Goal: Transaction & Acquisition: Download file/media

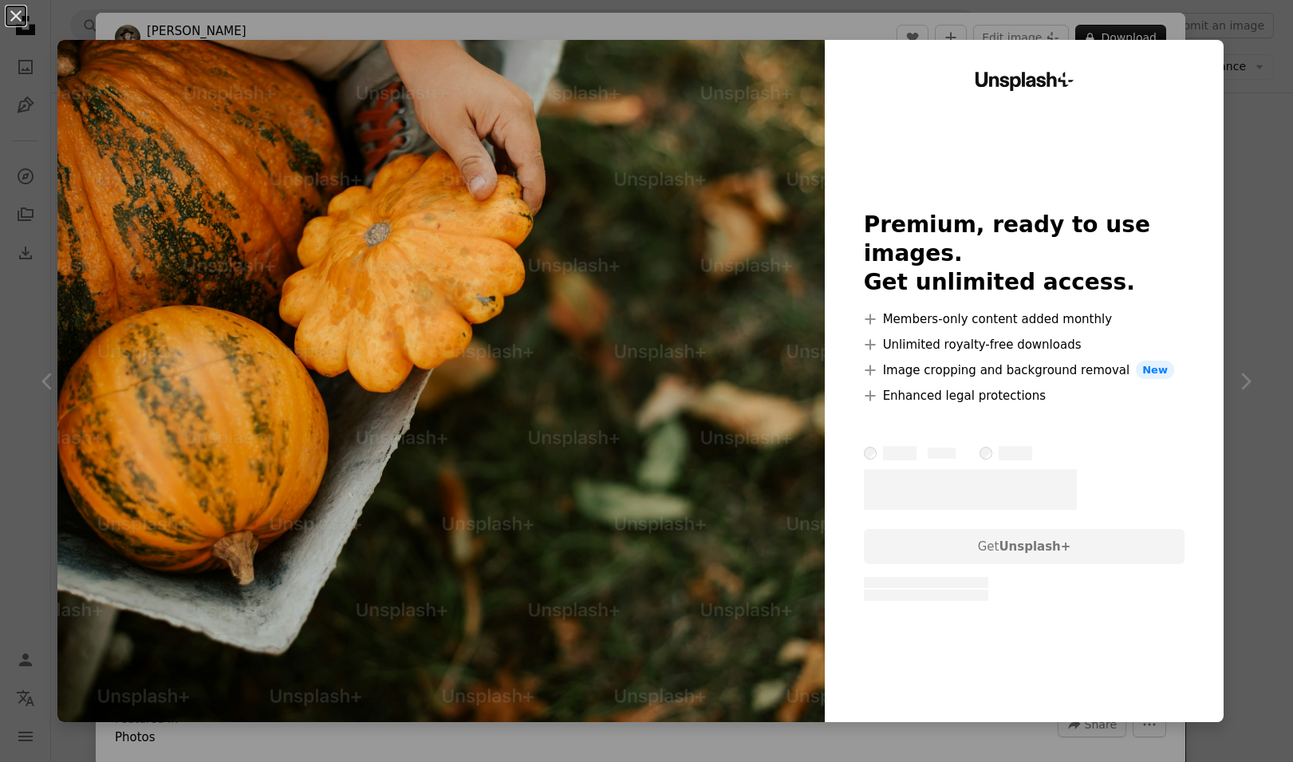
scroll to position [54, 0]
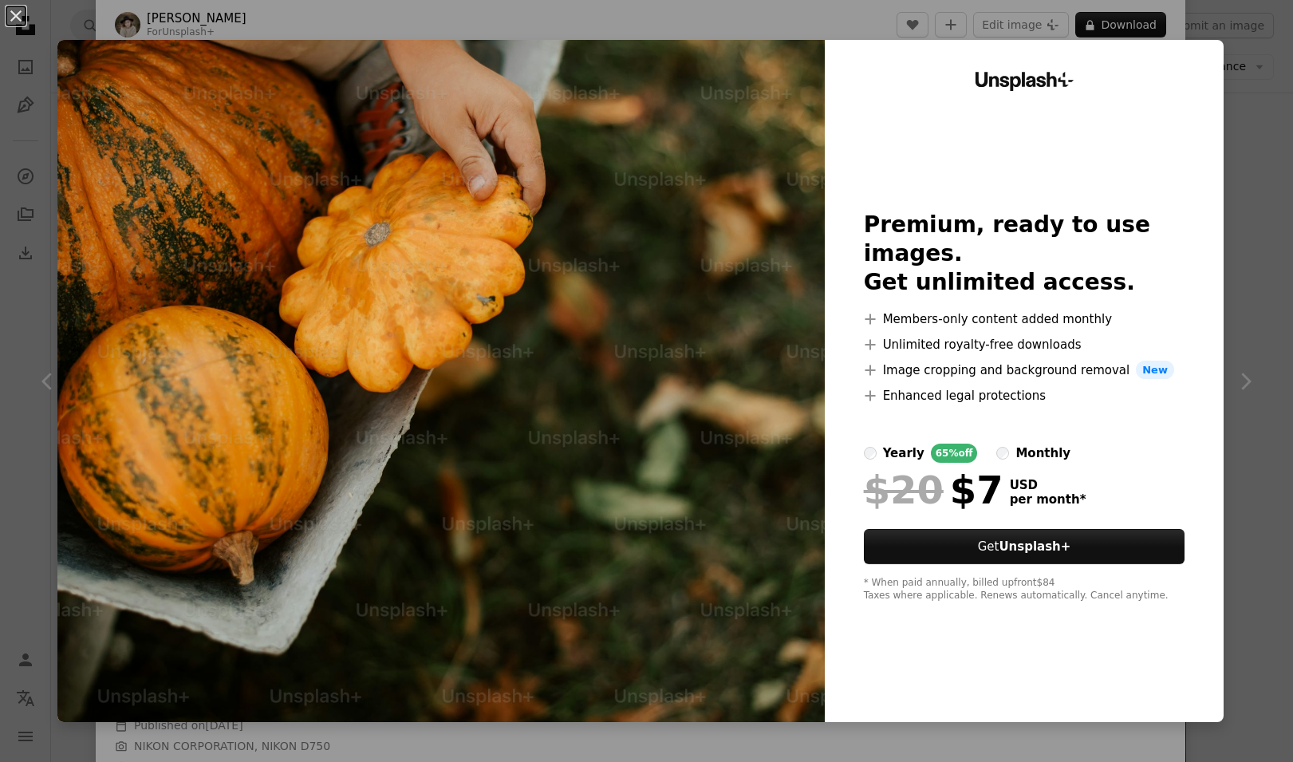
click at [1261, 122] on div "An X shape Unsplash+ Premium, ready to use images. Get unlimited access. A plus…" at bounding box center [646, 381] width 1293 height 762
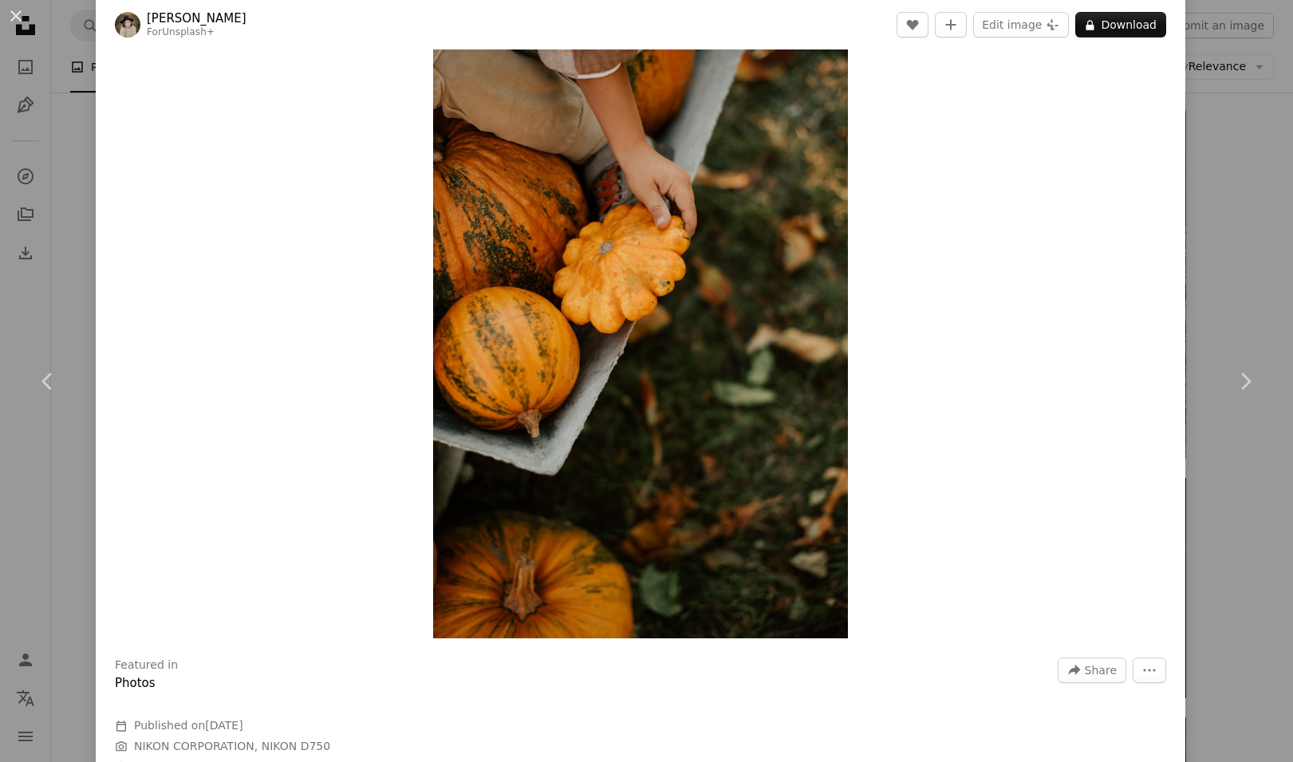
click at [34, 171] on div "An X shape Chevron left Chevron right [PERSON_NAME] For Unsplash+ A heart A plu…" at bounding box center [646, 381] width 1293 height 762
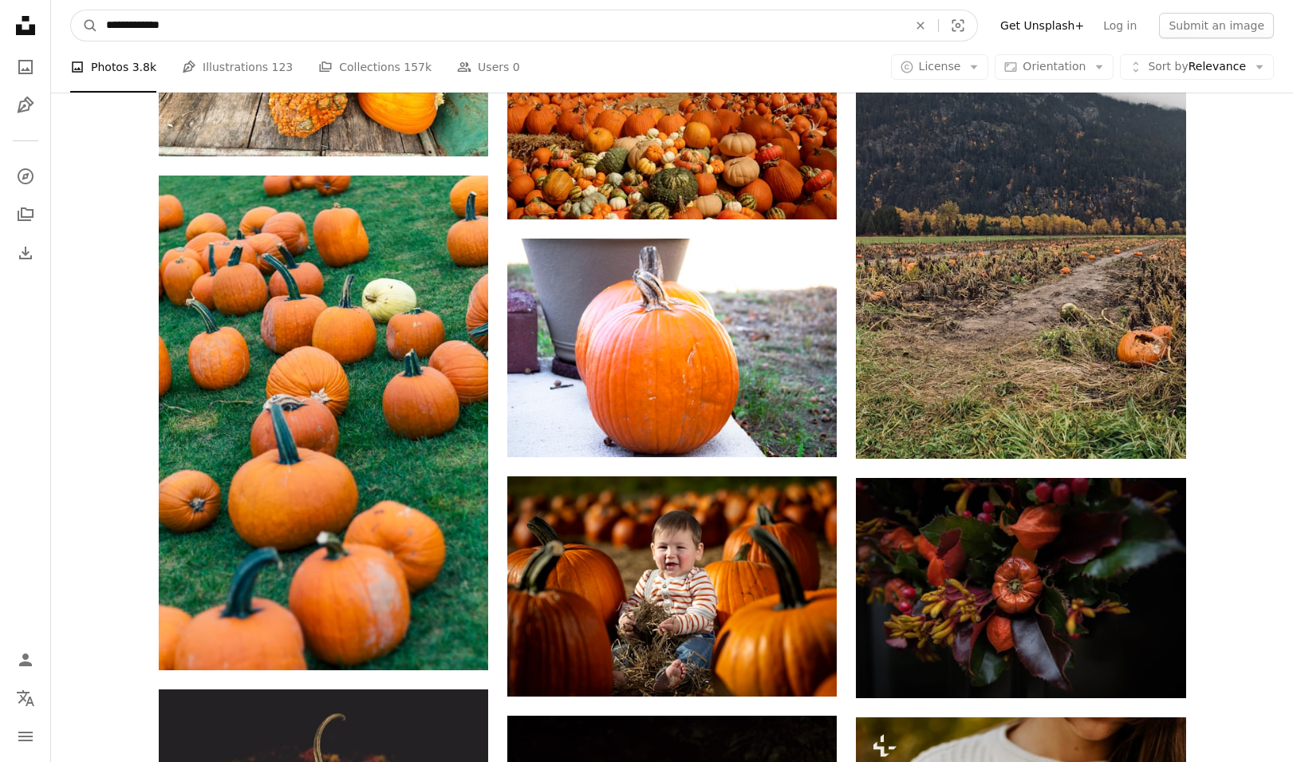
click at [248, 30] on input "**********" at bounding box center [500, 25] width 805 height 30
type input "**********"
click button "A magnifying glass" at bounding box center [84, 25] width 27 height 30
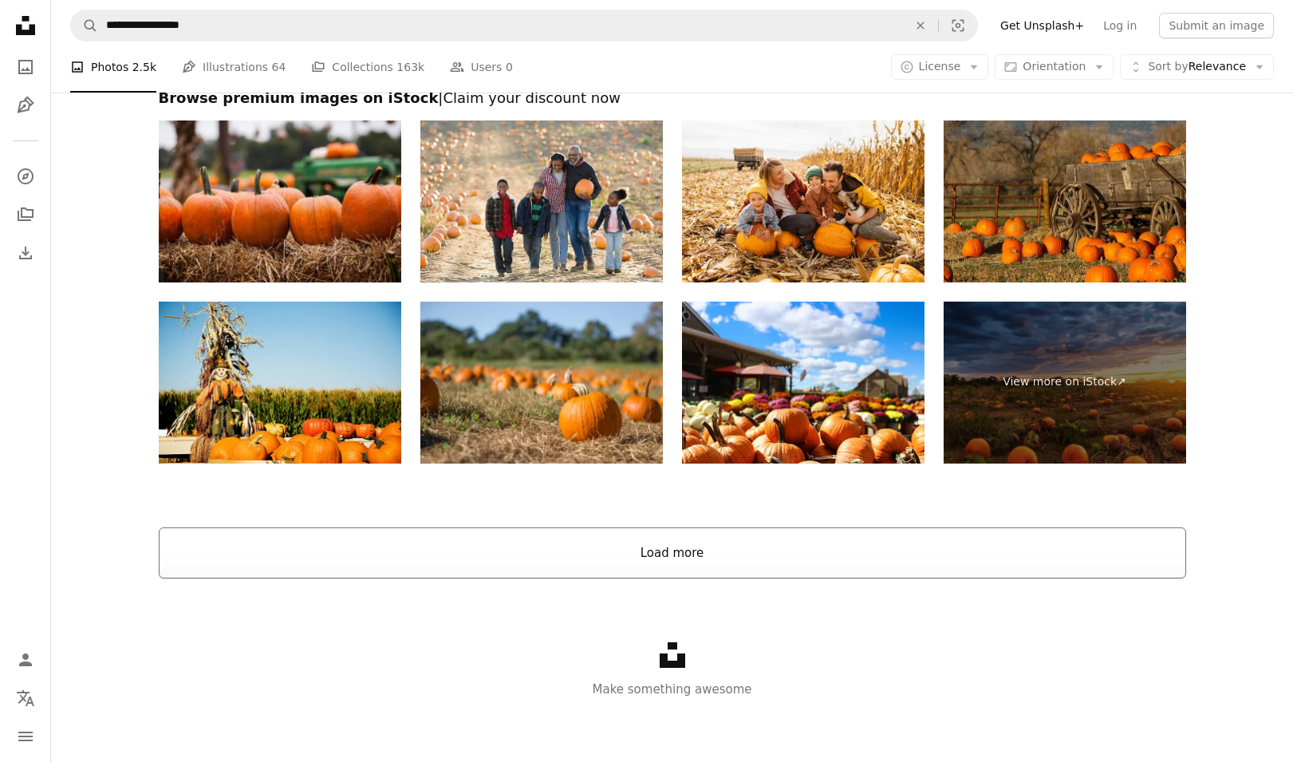
click at [639, 549] on button "Load more" at bounding box center [672, 552] width 1027 height 51
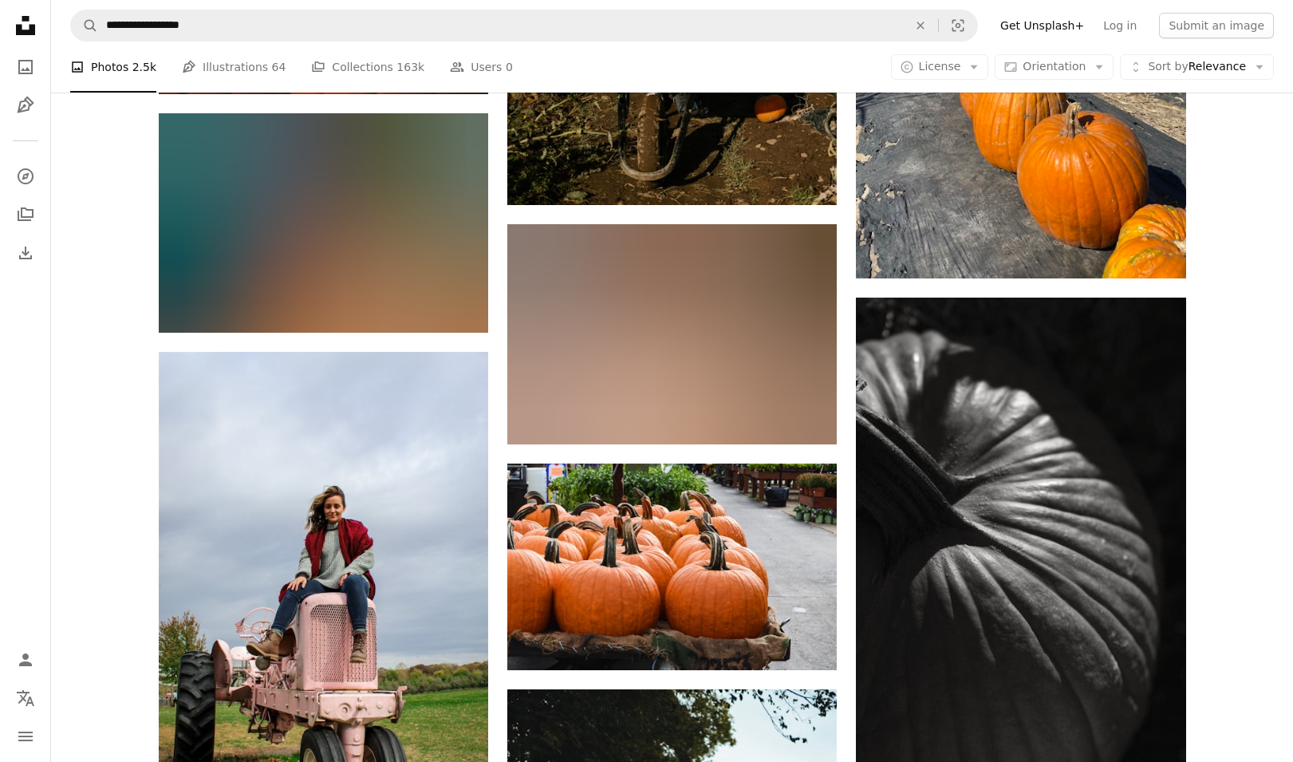
scroll to position [15934, 0]
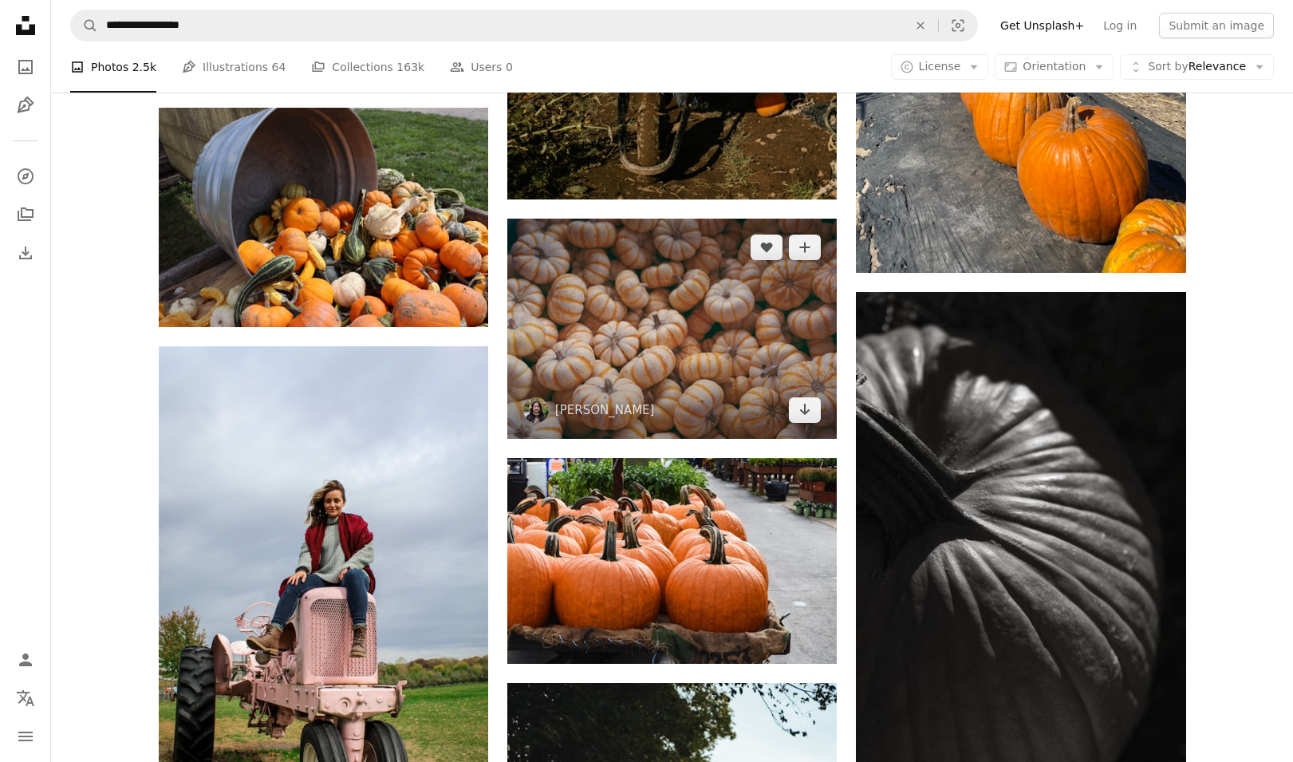
click at [738, 346] on img at bounding box center [671, 327] width 329 height 219
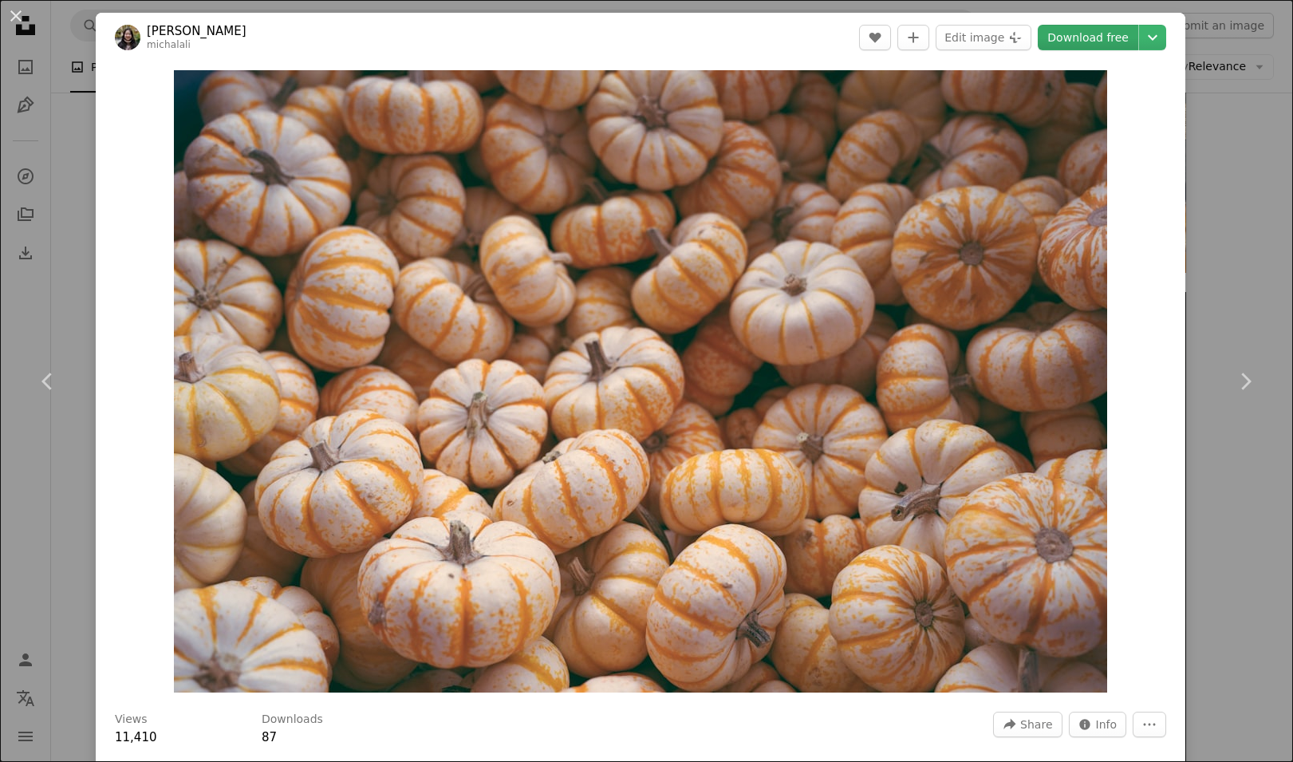
click at [1115, 37] on link "Download free" at bounding box center [1087, 38] width 100 height 26
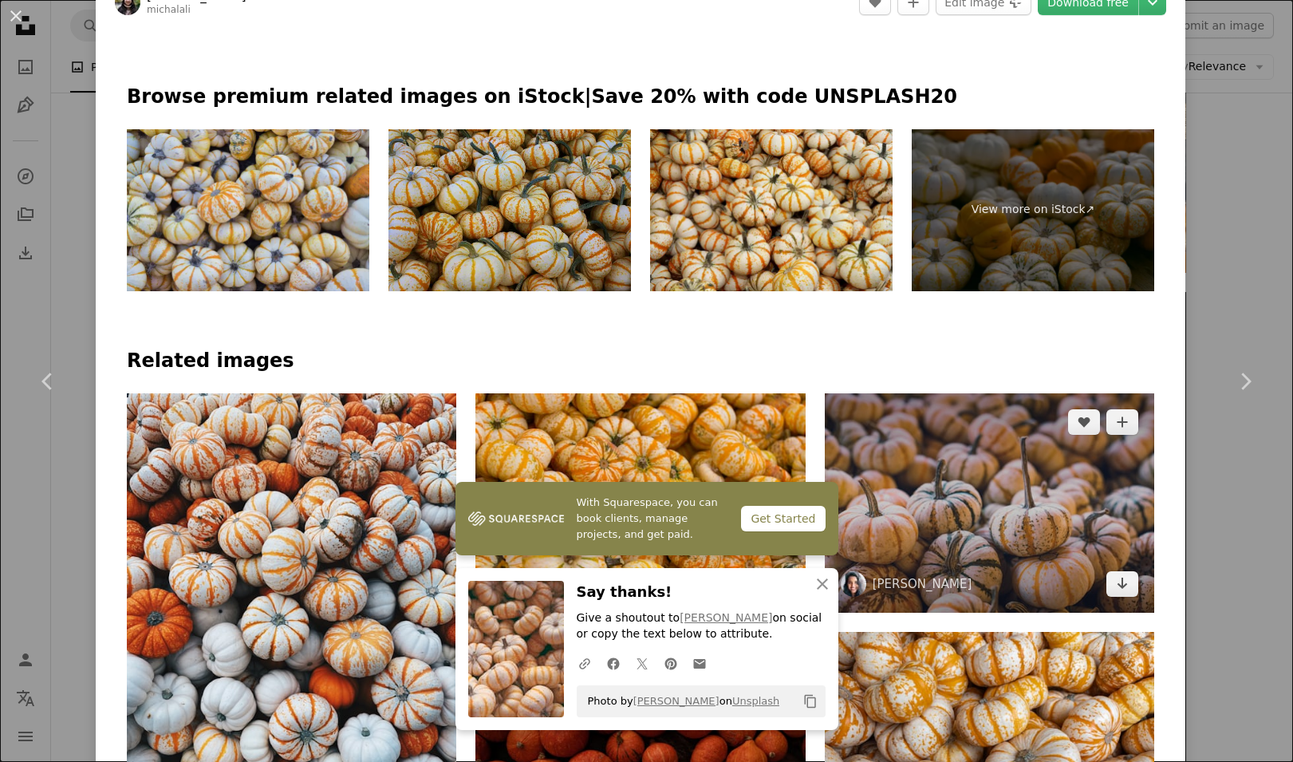
scroll to position [880, 0]
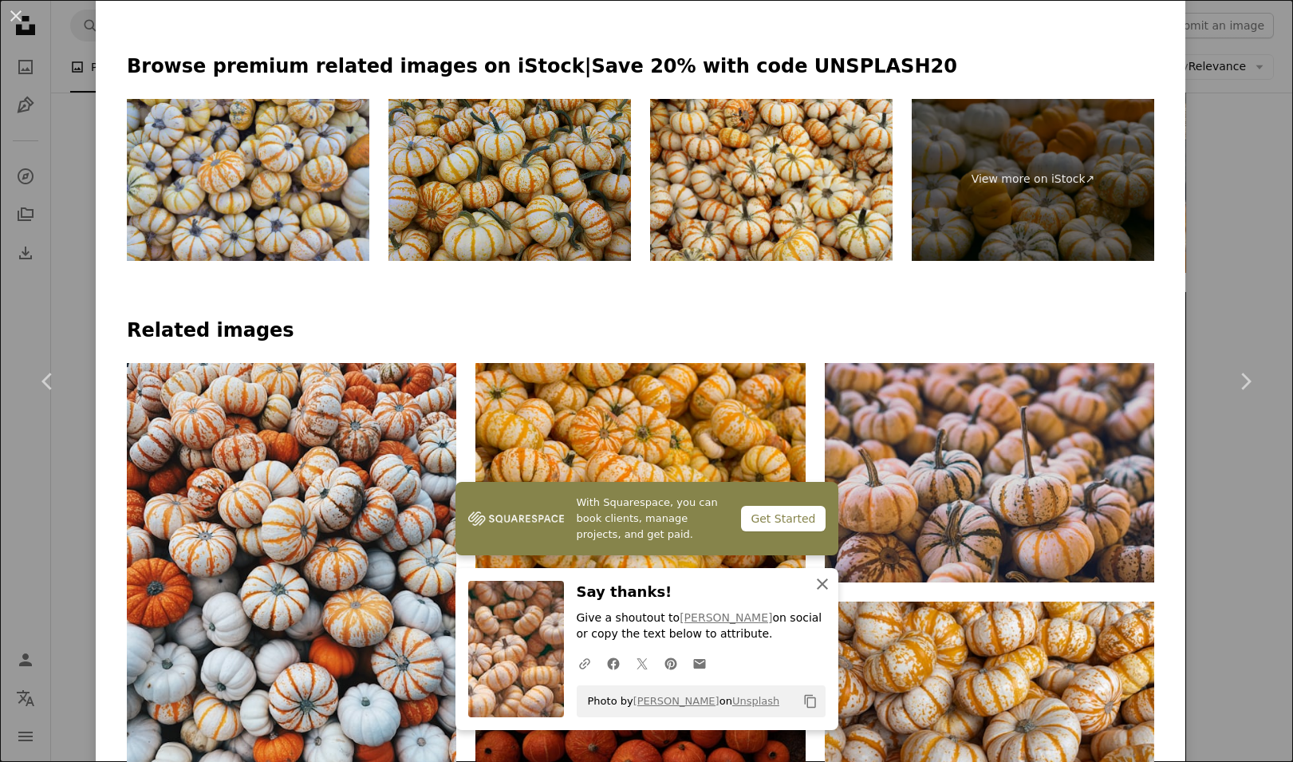
click at [826, 569] on button "An X shape Close" at bounding box center [822, 584] width 32 height 32
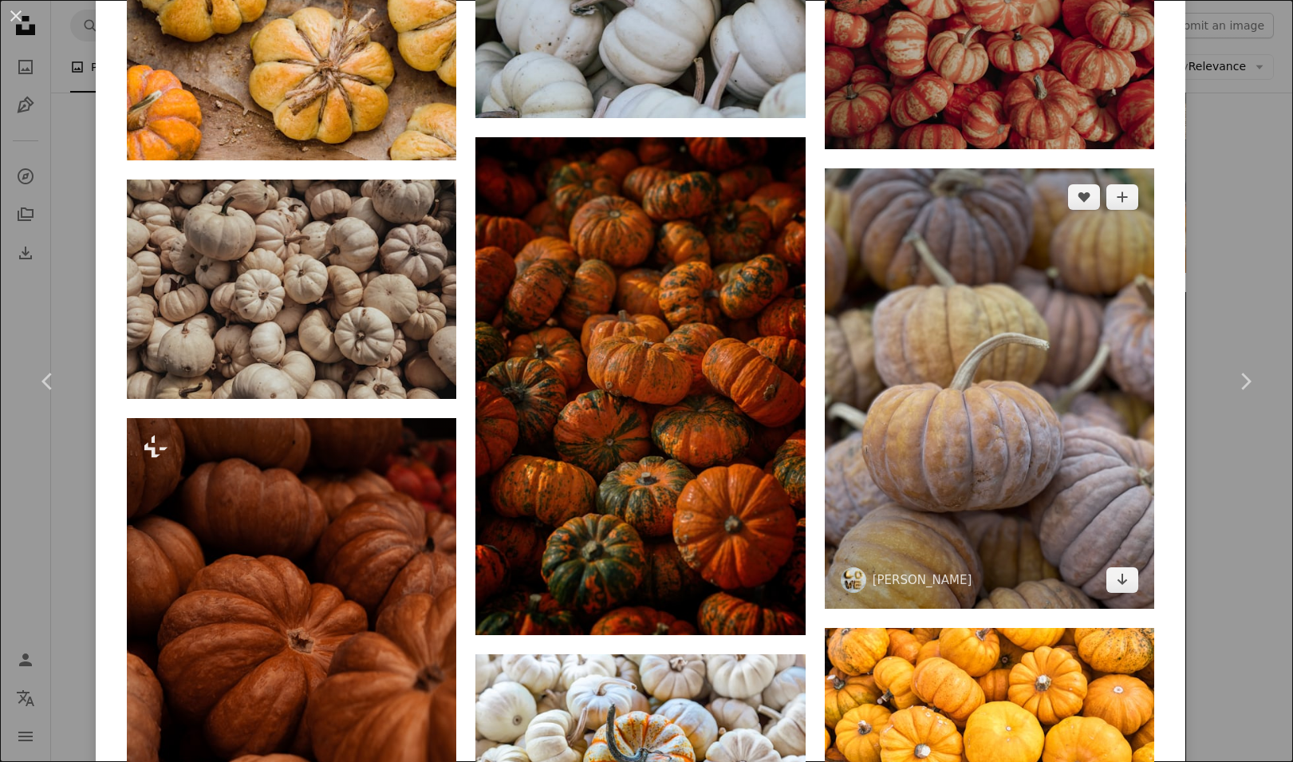
scroll to position [5189, 0]
